Goal: Transaction & Acquisition: Subscribe to service/newsletter

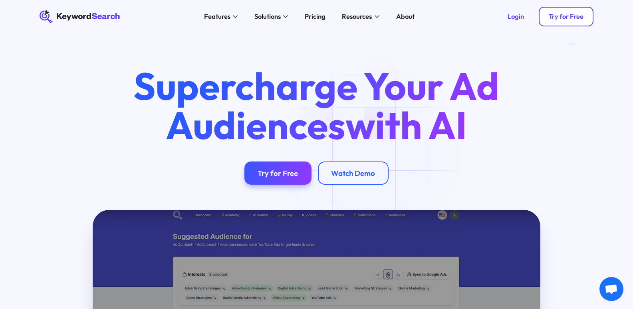
click at [574, 17] on div "Try for Free" at bounding box center [566, 16] width 35 height 8
